Goal: Entertainment & Leisure: Consume media (video, audio)

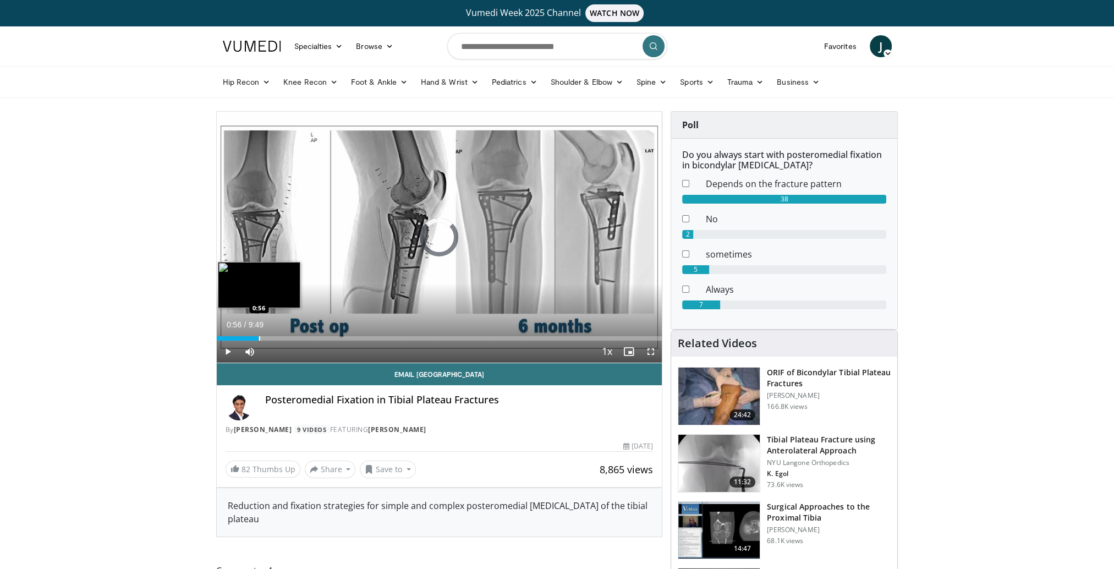
click at [259, 338] on div "Progress Bar" at bounding box center [259, 338] width 1 height 4
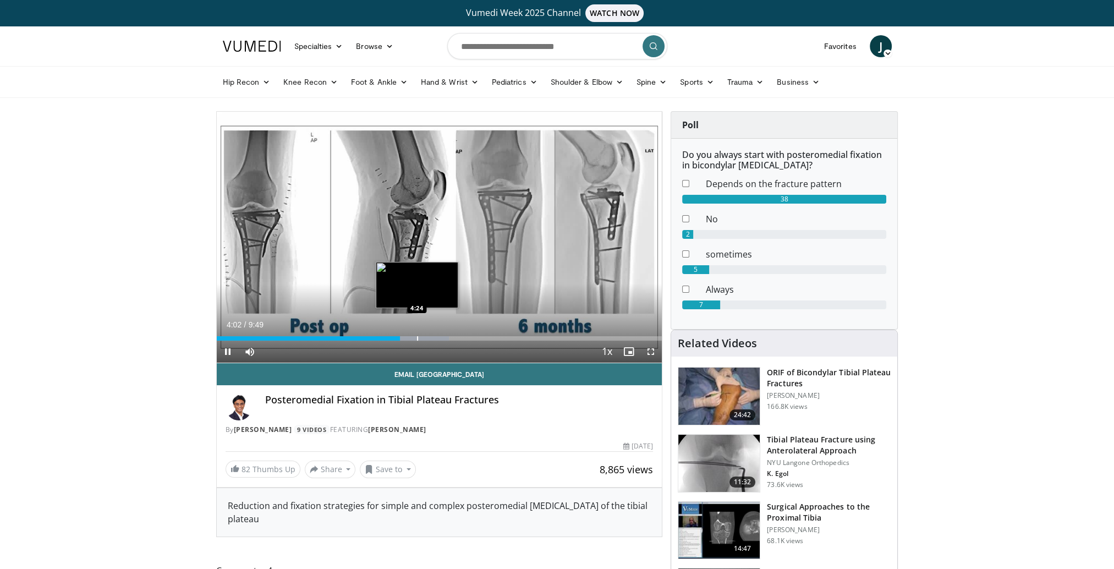
click at [417, 339] on div "Progress Bar" at bounding box center [417, 338] width 1 height 4
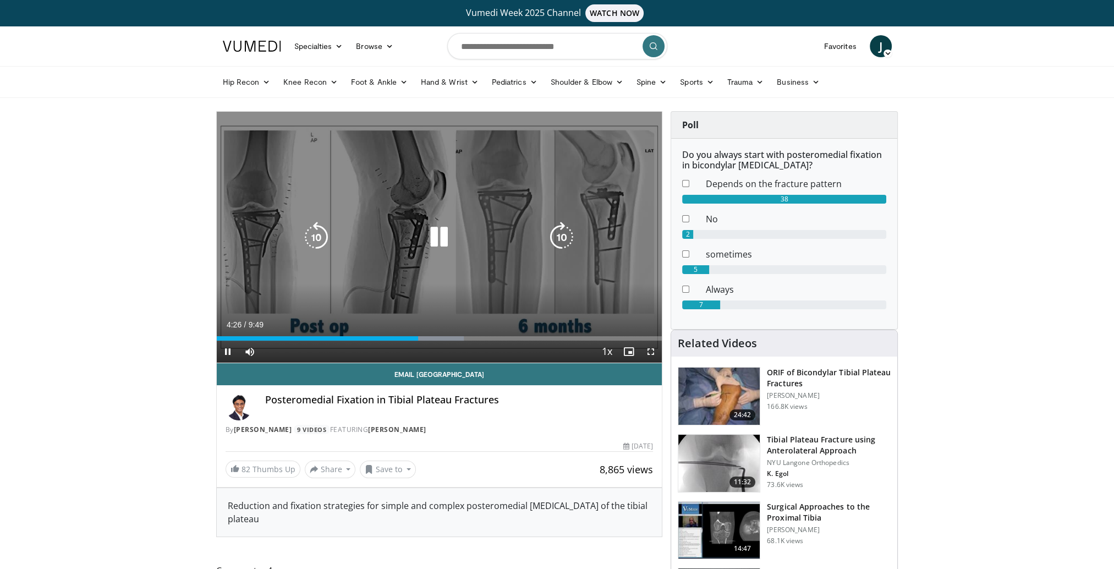
click at [0, 0] on div "Progress Bar" at bounding box center [0, 0] width 0 height 0
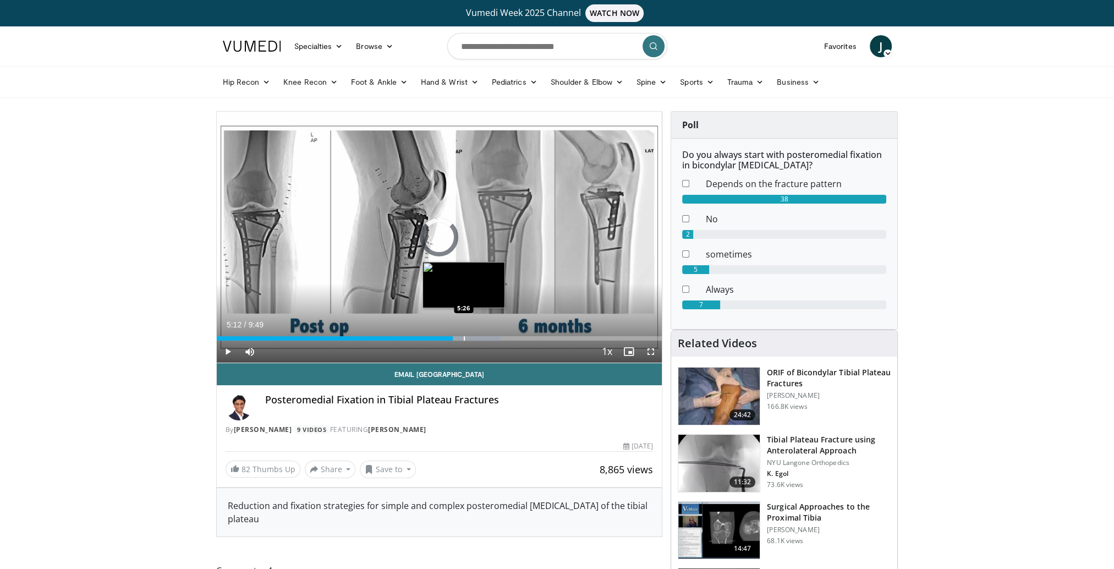
click at [464, 336] on div "Progress Bar" at bounding box center [464, 338] width 1 height 4
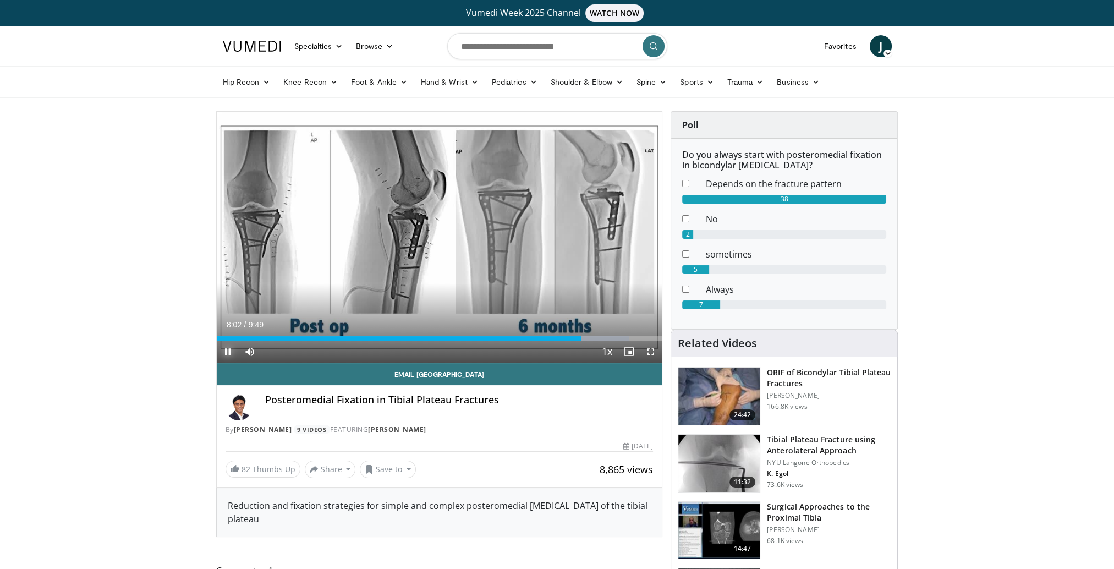
click at [228, 352] on span "Video Player" at bounding box center [228, 352] width 22 height 22
